Goal: Information Seeking & Learning: Learn about a topic

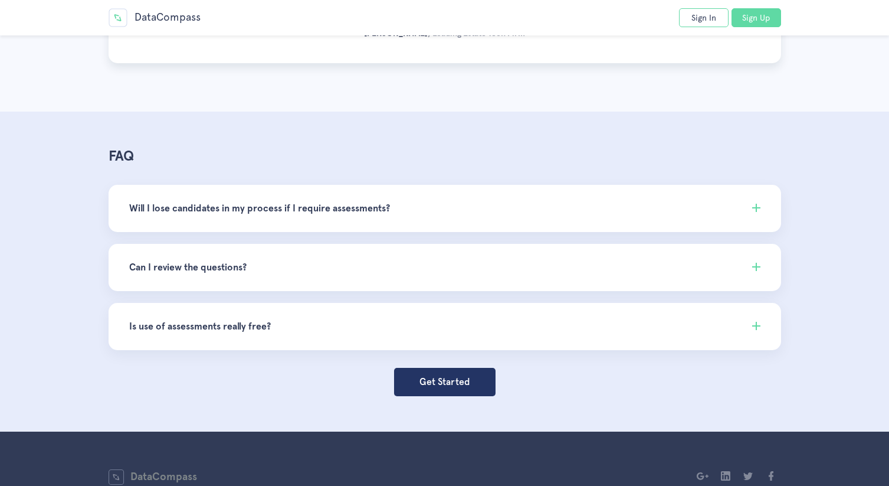
scroll to position [3433, 0]
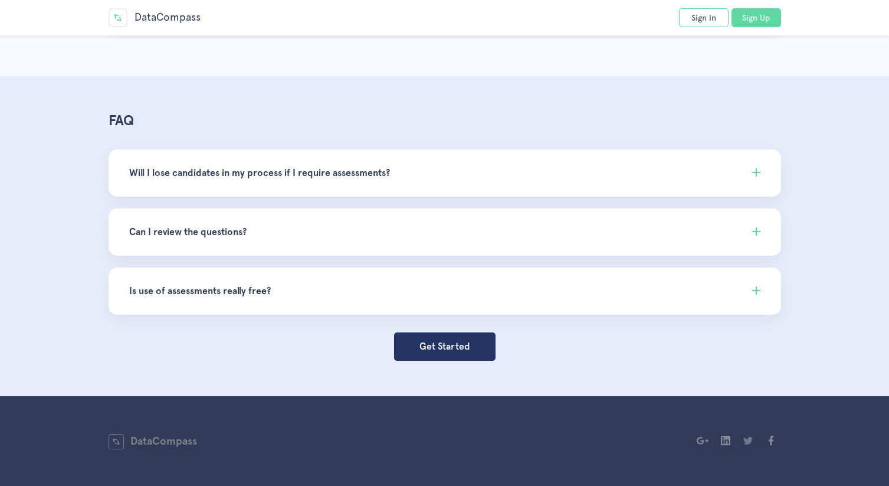
click at [750, 441] on link at bounding box center [749, 440] width 12 height 9
click at [385, 175] on h4 "Will I lose candidates in my process if I require assessments?" at bounding box center [445, 173] width 632 height 14
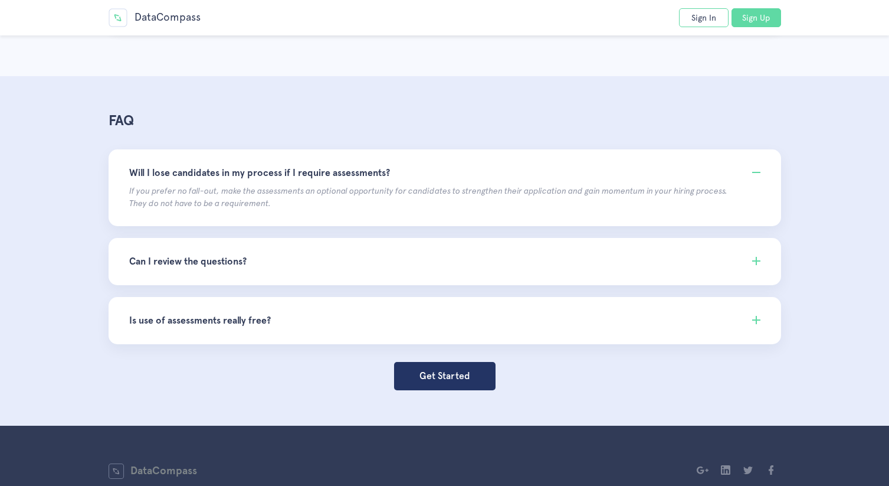
click at [426, 251] on li "Can I review the questions? Sure. Let's schedule a time to talk. Let us know yo…" at bounding box center [445, 261] width 673 height 47
click at [214, 258] on h4 "Can I review the questions?" at bounding box center [445, 261] width 632 height 14
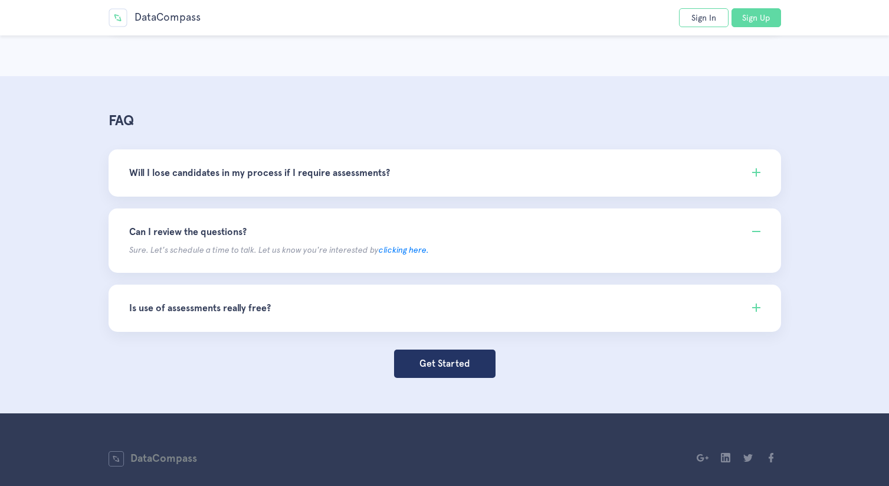
click at [270, 308] on h4 "Is use of assessments really free?" at bounding box center [445, 308] width 632 height 14
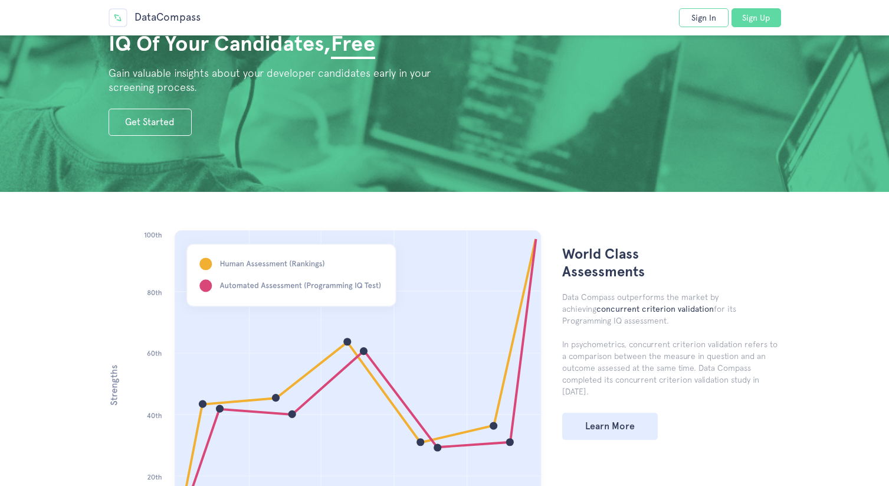
scroll to position [0, 0]
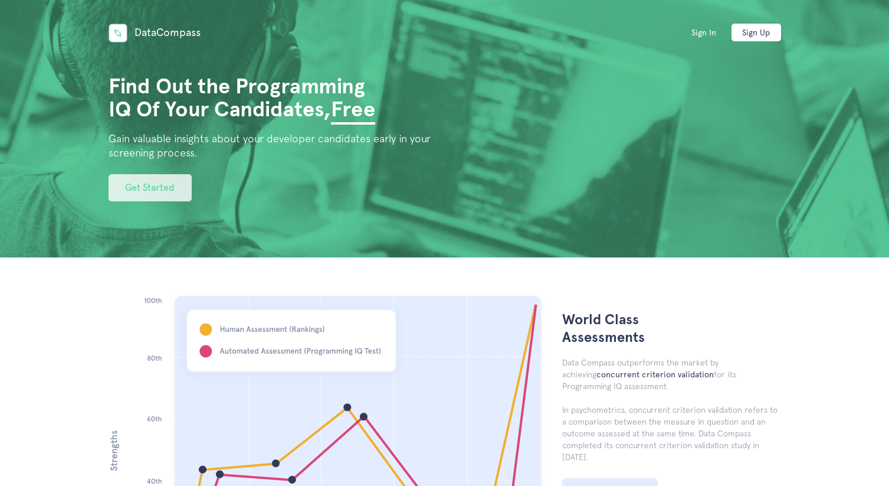
click at [171, 190] on link "Get Started" at bounding box center [150, 187] width 83 height 27
